Goal: Download file/media

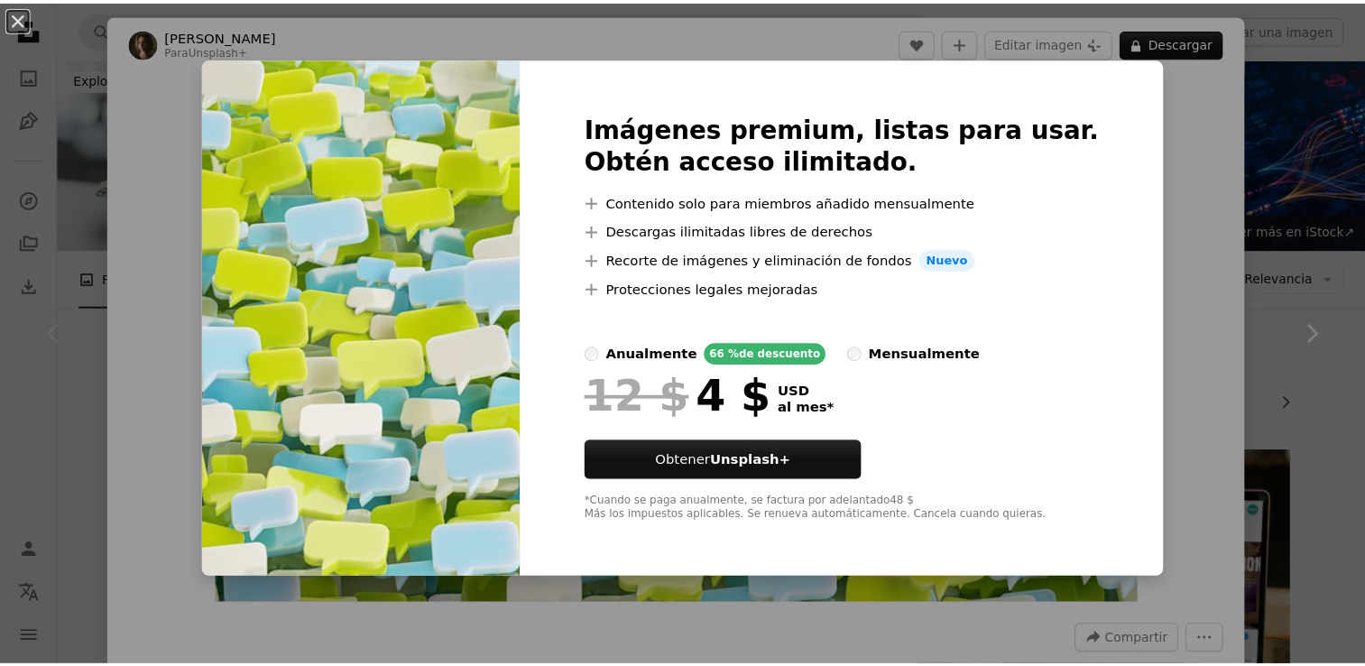
scroll to position [76, 0]
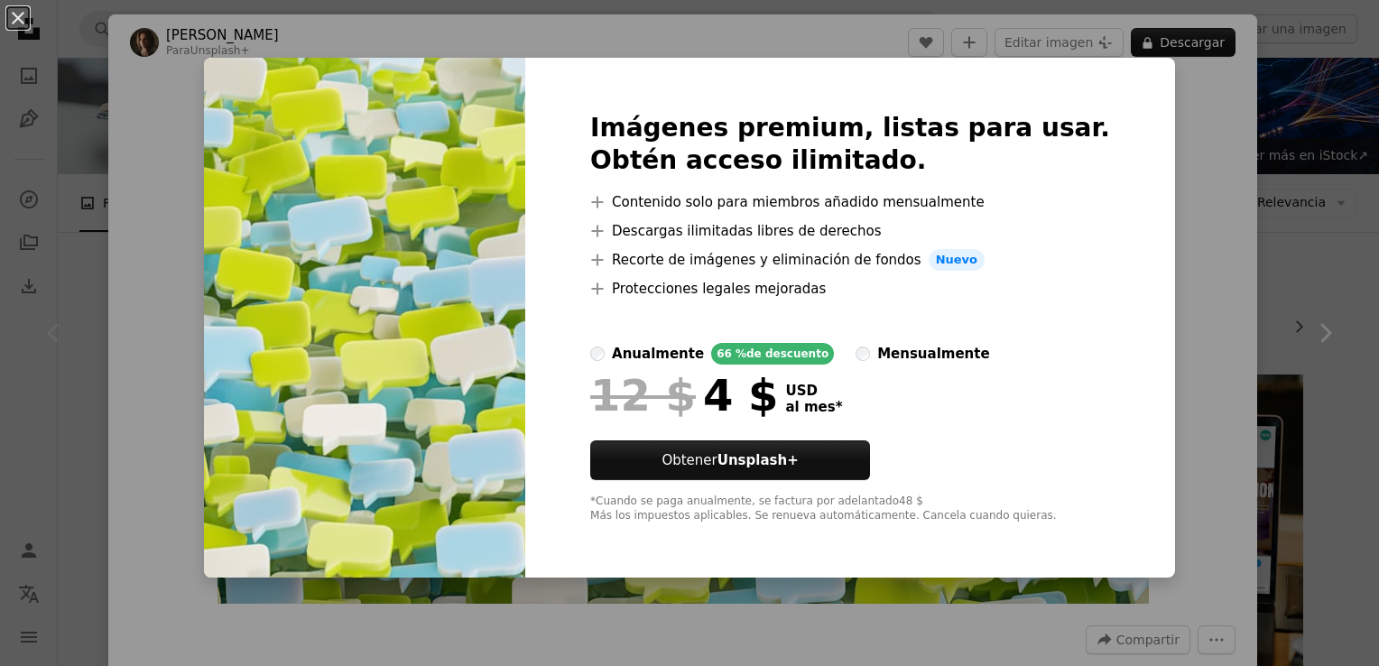
click at [1316, 184] on div "An X shape Imágenes premium, listas para usar. Obtén acceso ilimitado. A plus s…" at bounding box center [689, 333] width 1379 height 666
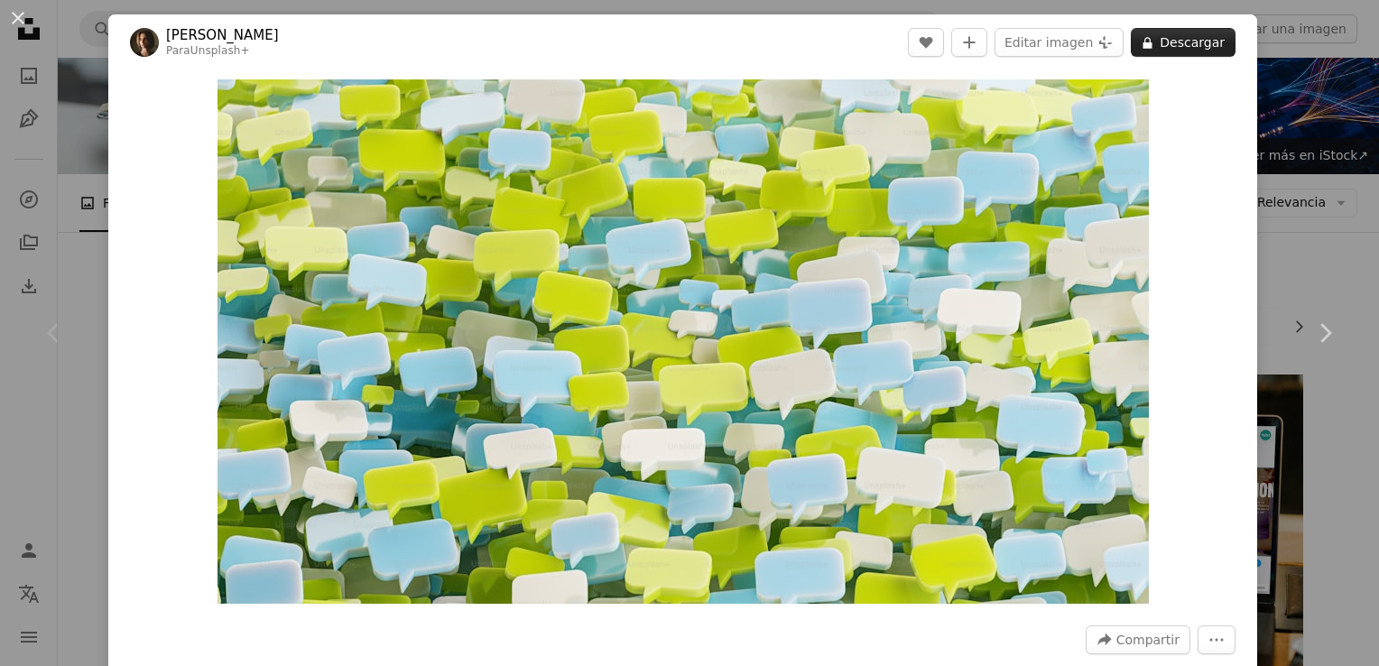
click at [1179, 34] on button "A lock Descargar" at bounding box center [1183, 42] width 105 height 29
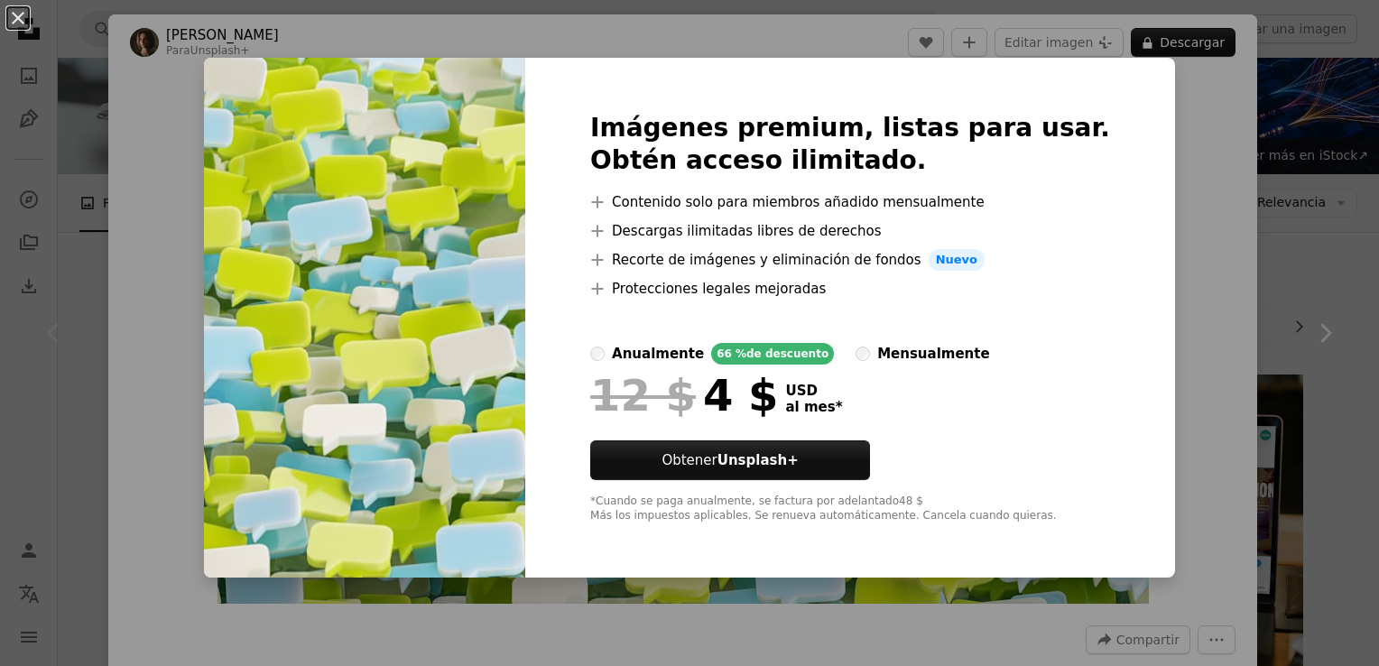
click at [1257, 236] on div "An X shape Imágenes premium, listas para usar. Obtén acceso ilimitado. A plus s…" at bounding box center [689, 333] width 1379 height 666
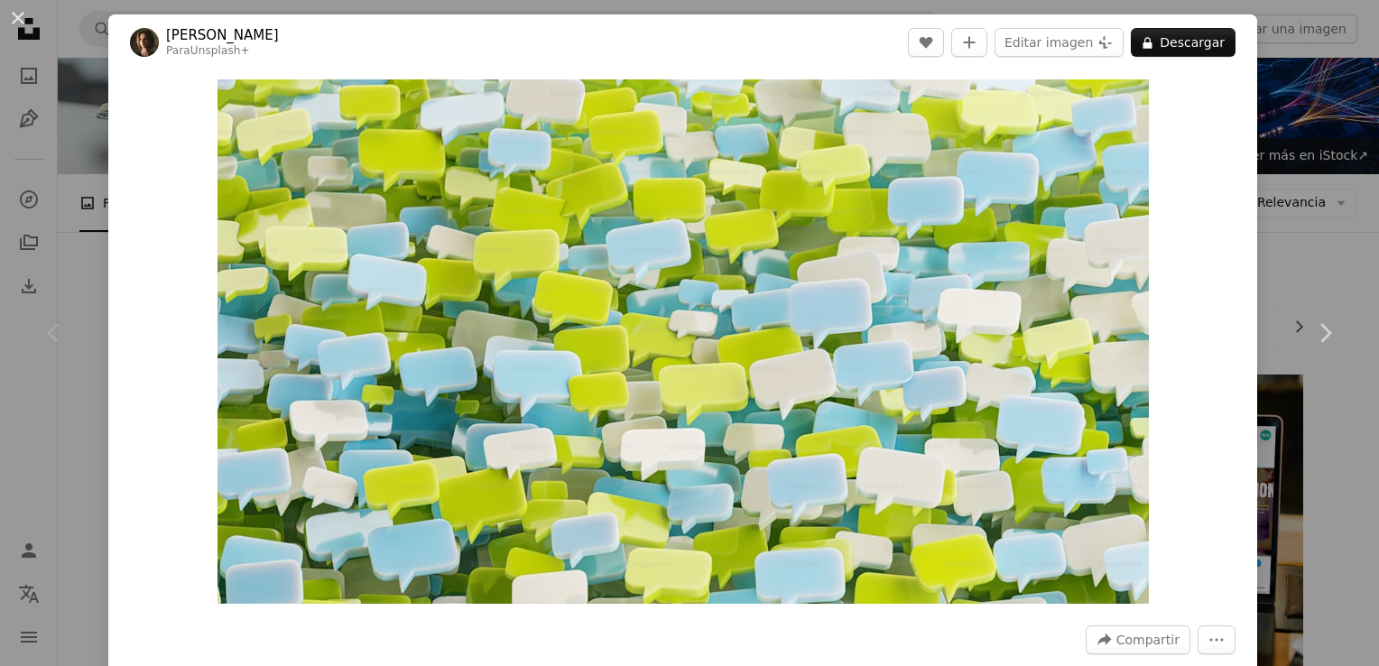
click at [1257, 236] on div "An X shape Chevron left Chevron right [PERSON_NAME] Para Unsplash+ A heart A pl…" at bounding box center [689, 333] width 1379 height 666
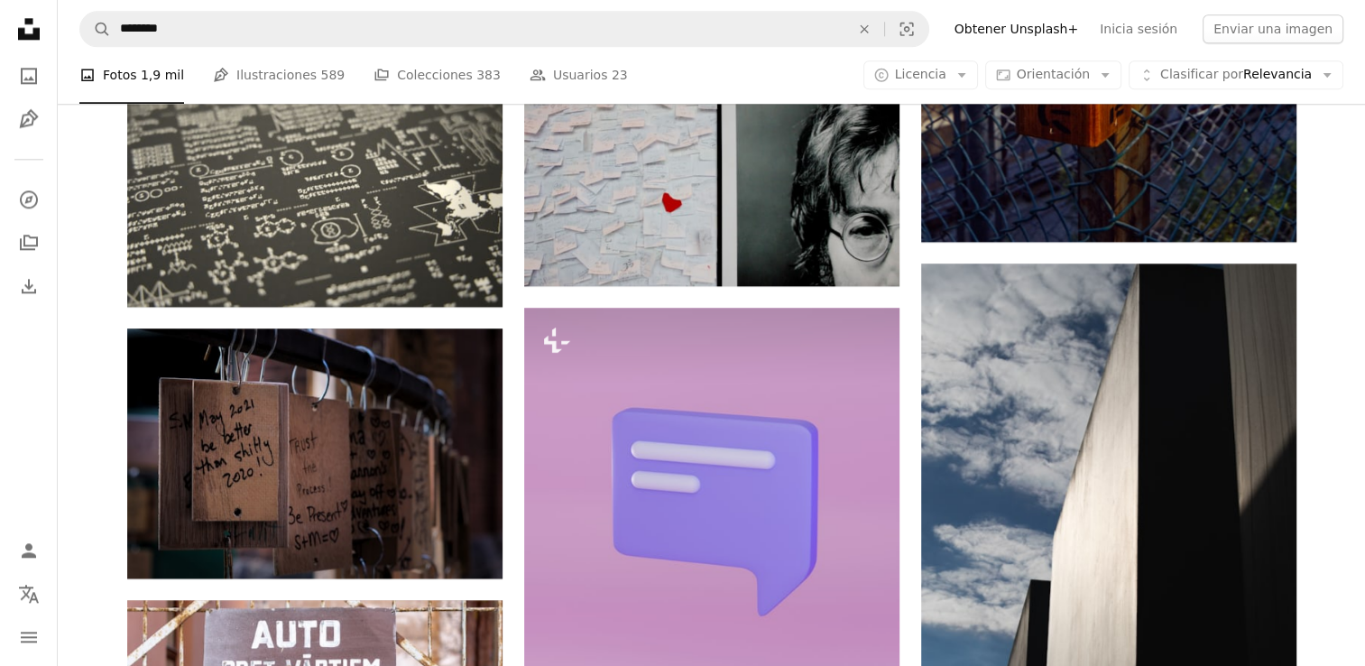
scroll to position [2351, 0]
